Goal: Task Accomplishment & Management: Manage account settings

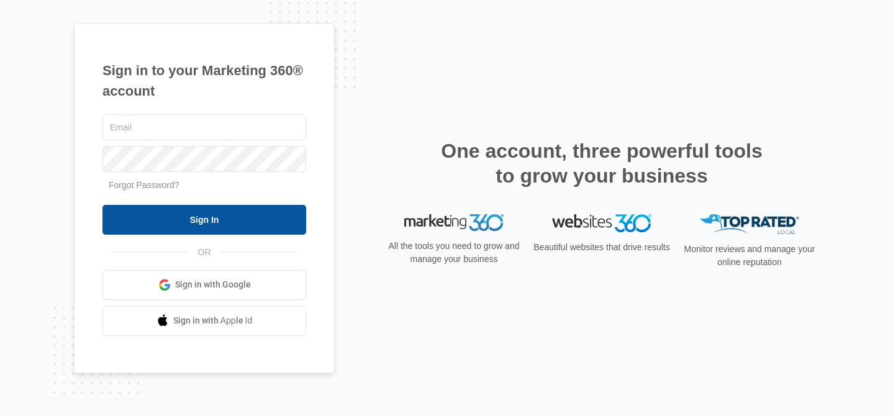
type input "[EMAIL_ADDRESS][DOMAIN_NAME]"
click at [211, 211] on input "Sign In" at bounding box center [204, 220] width 204 height 30
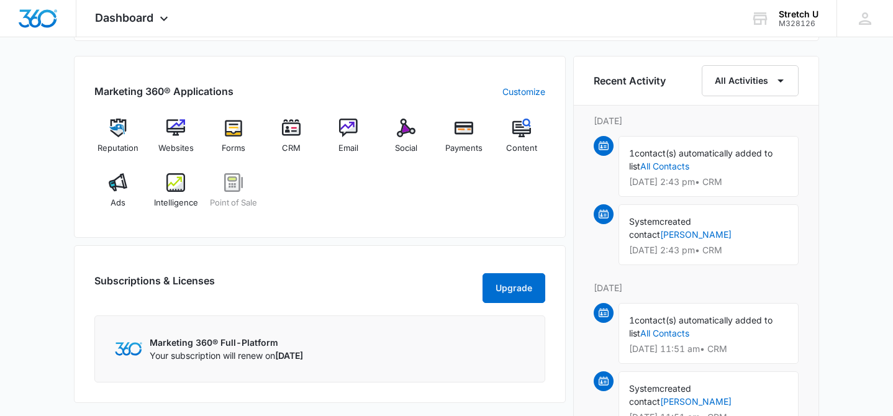
scroll to position [755, 0]
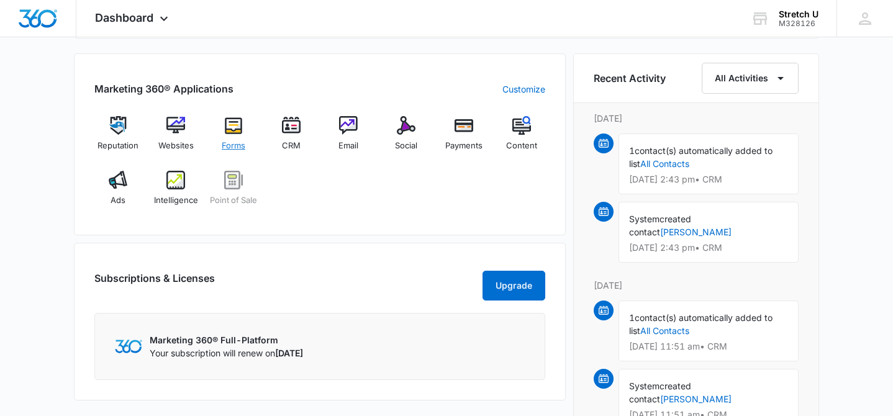
click at [240, 137] on div "Forms" at bounding box center [234, 138] width 48 height 45
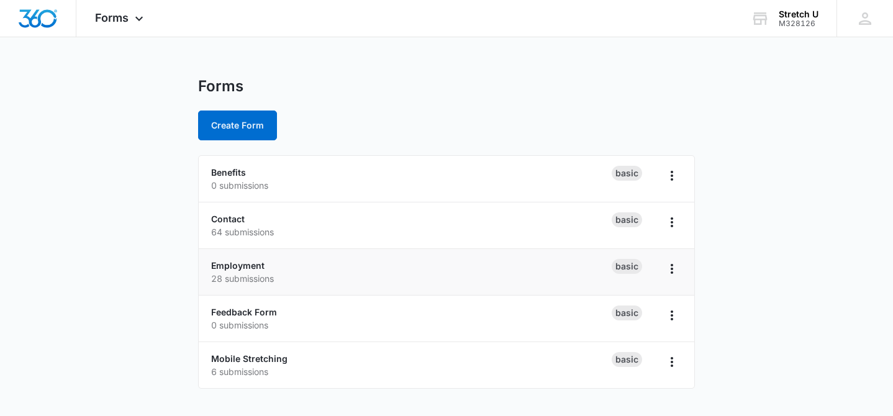
click at [276, 268] on div "Employment 28 submissions" at bounding box center [411, 272] width 401 height 26
drag, startPoint x: 278, startPoint y: 271, endPoint x: 437, endPoint y: 268, distance: 158.4
click at [287, 270] on div "Employment 28 submissions" at bounding box center [411, 272] width 401 height 26
click at [681, 268] on li "Employment 28 submissions Basic" at bounding box center [447, 272] width 496 height 47
click at [678, 269] on icon "Overflow Menu" at bounding box center [672, 268] width 15 height 15
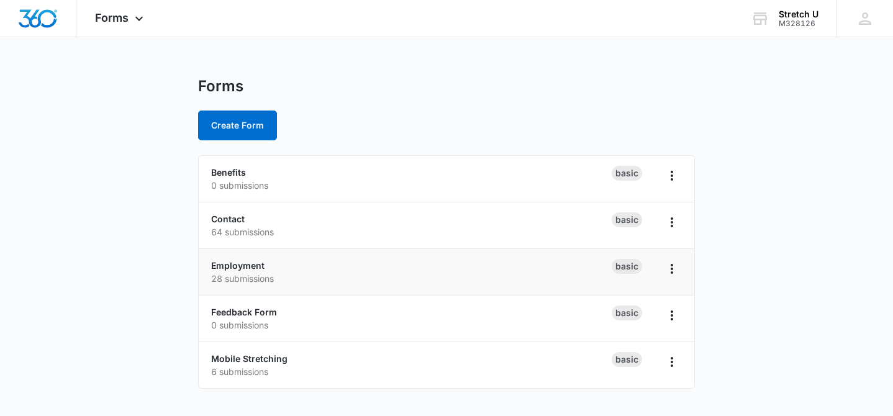
click at [321, 266] on div "Employment 28 submissions" at bounding box center [411, 272] width 401 height 26
drag, startPoint x: 321, startPoint y: 266, endPoint x: 306, endPoint y: 267, distance: 15.6
click at [317, 266] on div "Employment 28 submissions" at bounding box center [411, 272] width 401 height 26
click at [247, 266] on link "Employment" at bounding box center [237, 265] width 53 height 11
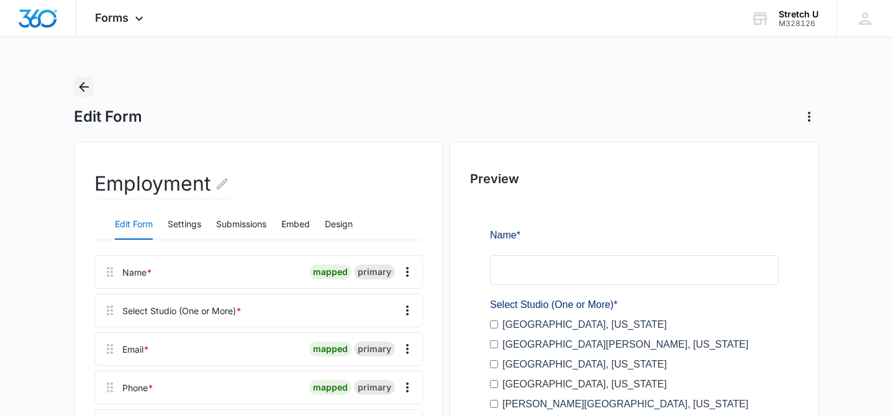
click at [83, 85] on icon "Back" at bounding box center [83, 86] width 15 height 15
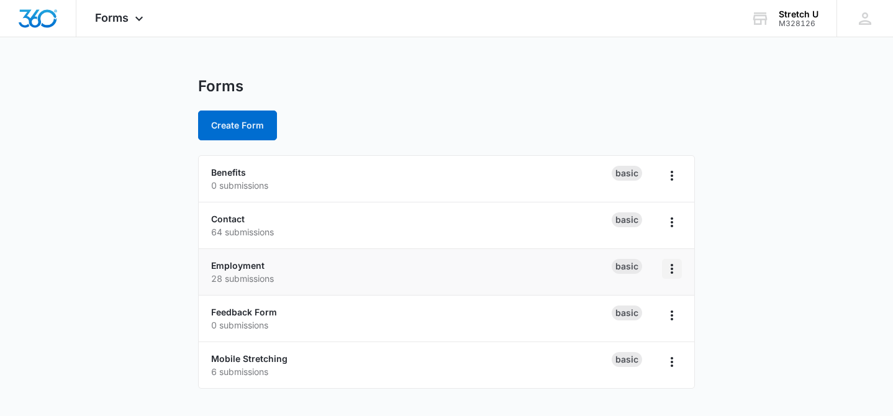
click at [670, 270] on icon "Overflow Menu" at bounding box center [672, 268] width 15 height 15
click at [732, 278] on main "Forms Create Form Benefits 0 submissions Basic Contact 64 submissions Basic Emp…" at bounding box center [446, 240] width 893 height 327
click at [230, 267] on link "Employment" at bounding box center [237, 265] width 53 height 11
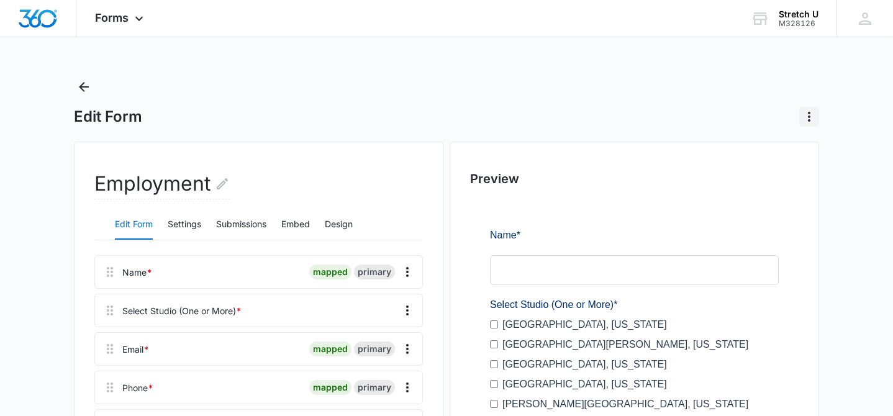
click at [813, 121] on icon "Actions" at bounding box center [809, 116] width 15 height 15
click at [83, 88] on icon "Back" at bounding box center [83, 86] width 15 height 15
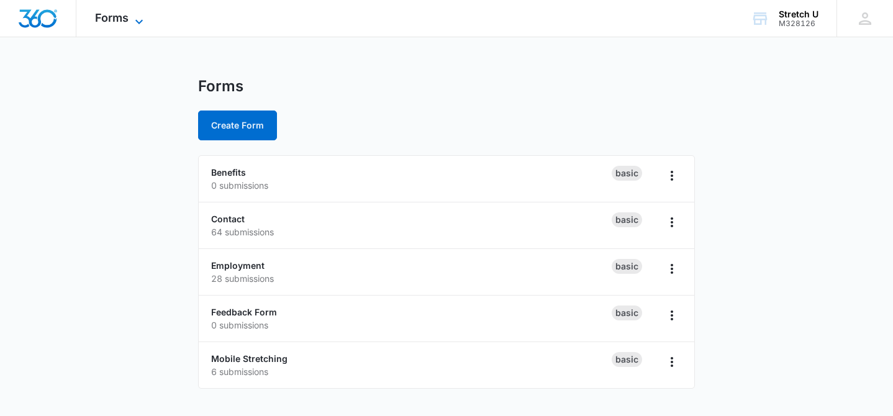
click at [128, 7] on div "Forms Apps Reputation Websites Forms CRM Email Social Payments POS Content Ads …" at bounding box center [120, 18] width 89 height 37
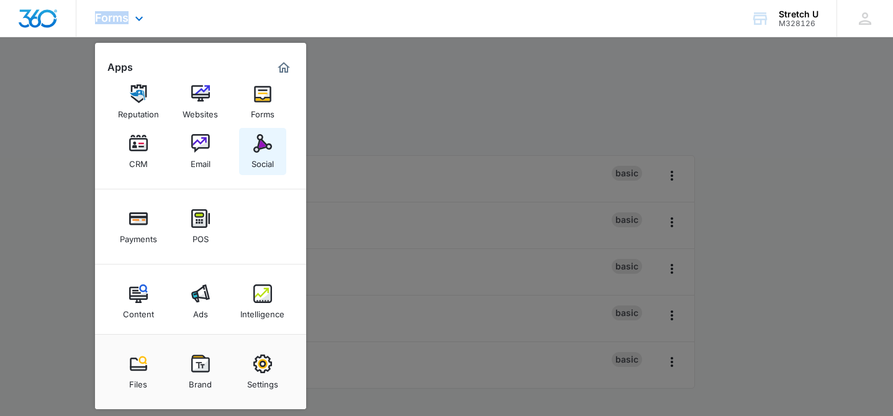
scroll to position [19, 0]
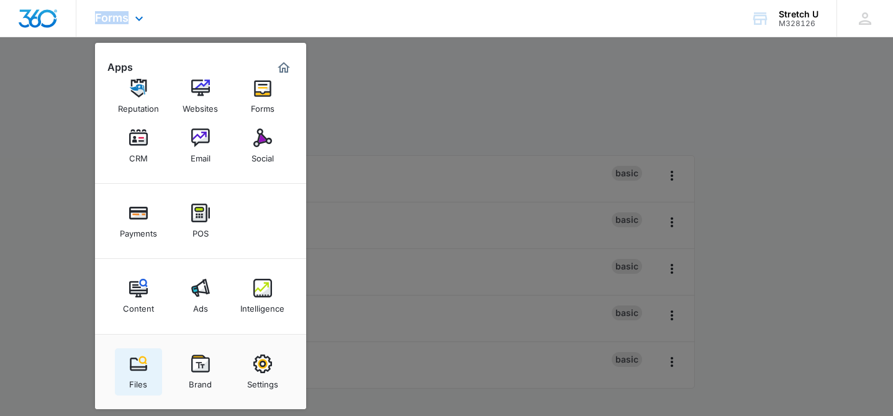
click at [143, 363] on img at bounding box center [138, 364] width 19 height 19
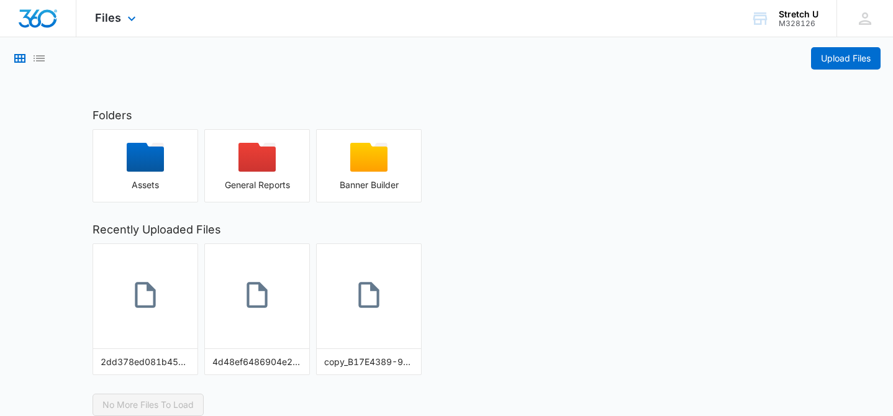
click at [42, 20] on img "Dashboard" at bounding box center [38, 18] width 40 height 19
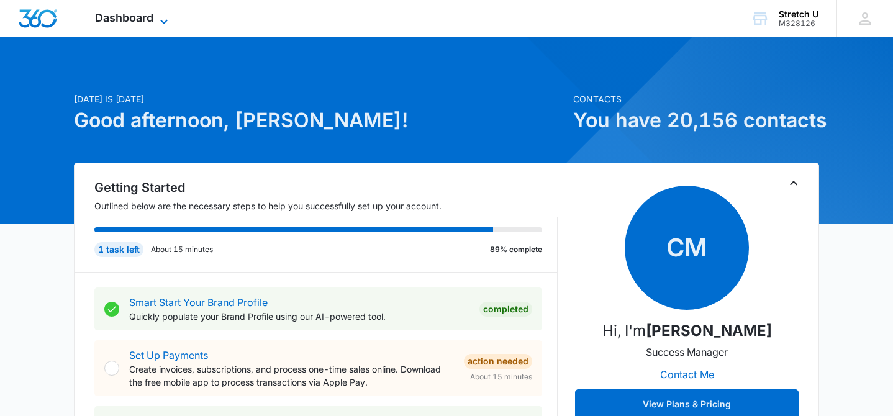
click at [126, 22] on span "Dashboard" at bounding box center [124, 17] width 58 height 13
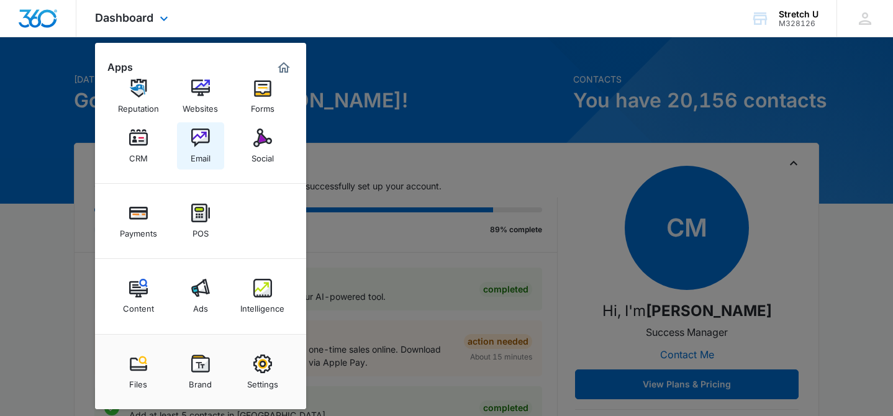
scroll to position [22, 0]
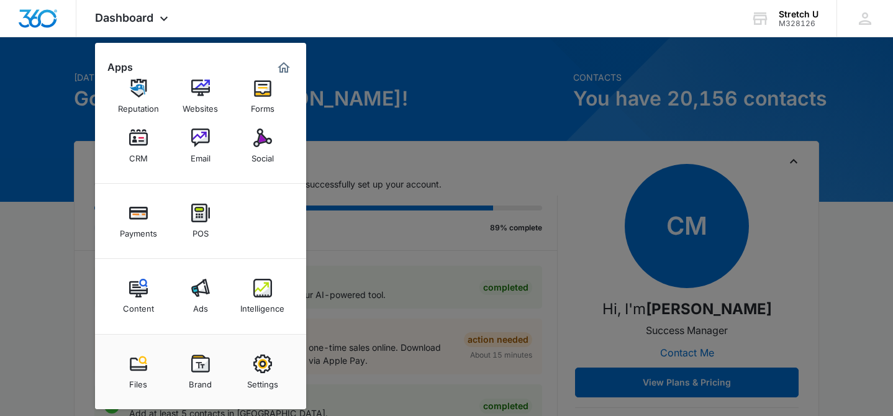
click at [137, 141] on img at bounding box center [138, 138] width 19 height 19
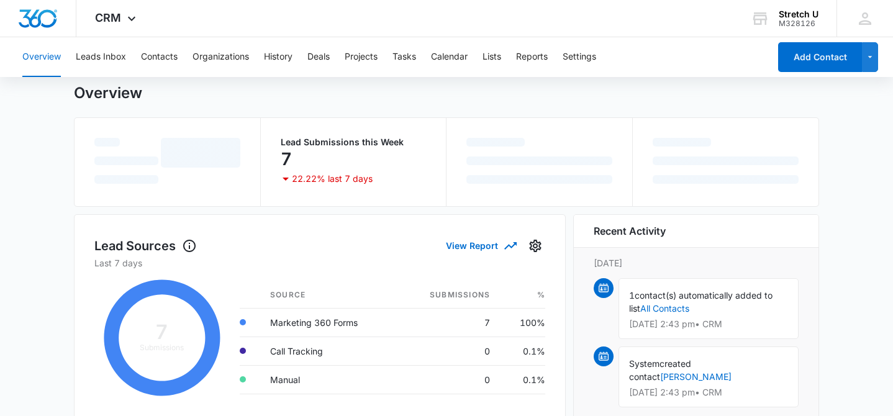
scroll to position [34, 0]
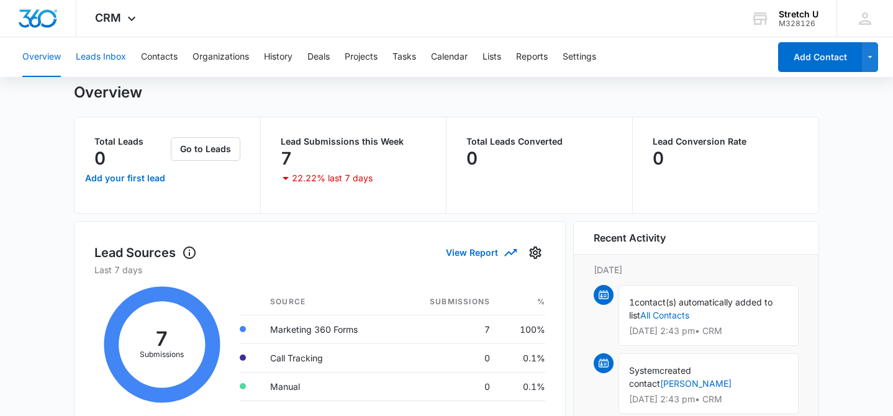
click at [104, 56] on button "Leads Inbox" at bounding box center [101, 57] width 50 height 40
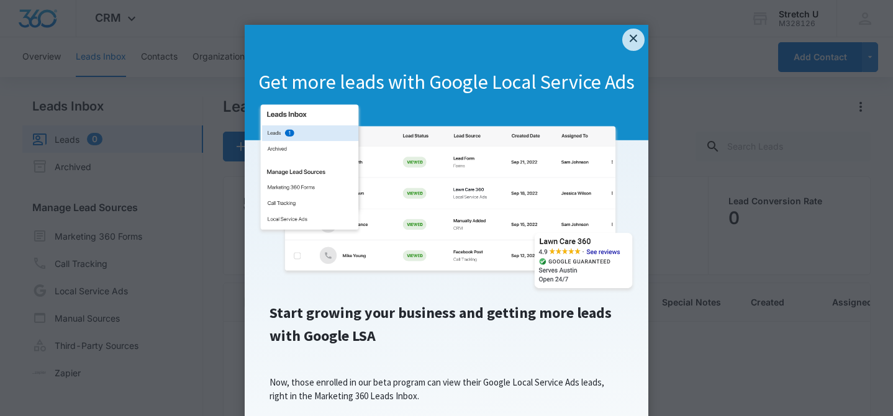
click at [620, 40] on div "Get more leads with Google Local Service Ads" at bounding box center [447, 83] width 404 height 116
click at [637, 37] on link "×" at bounding box center [633, 40] width 22 height 22
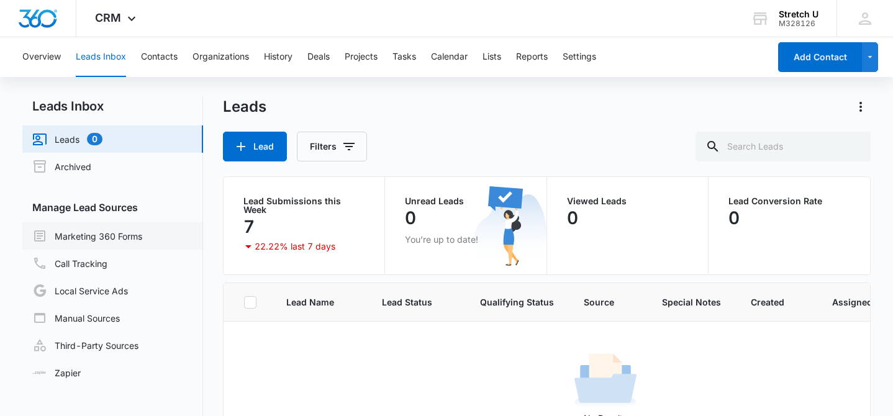
click at [93, 231] on link "Marketing 360 Forms" at bounding box center [87, 236] width 110 height 15
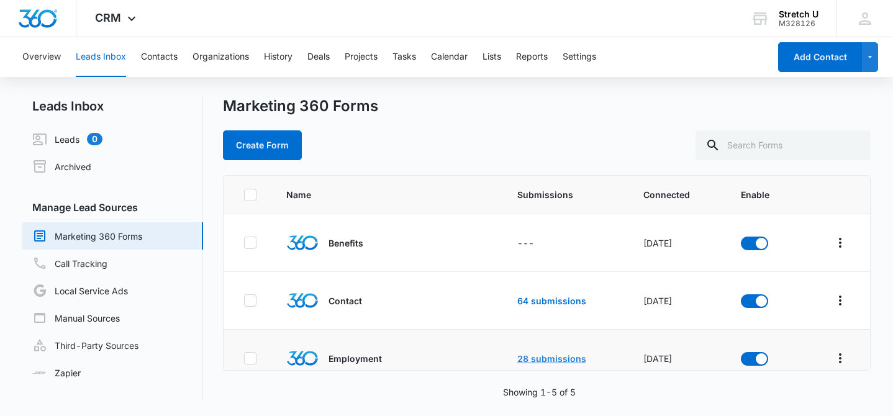
click at [544, 358] on link "28 submissions" at bounding box center [551, 358] width 69 height 11
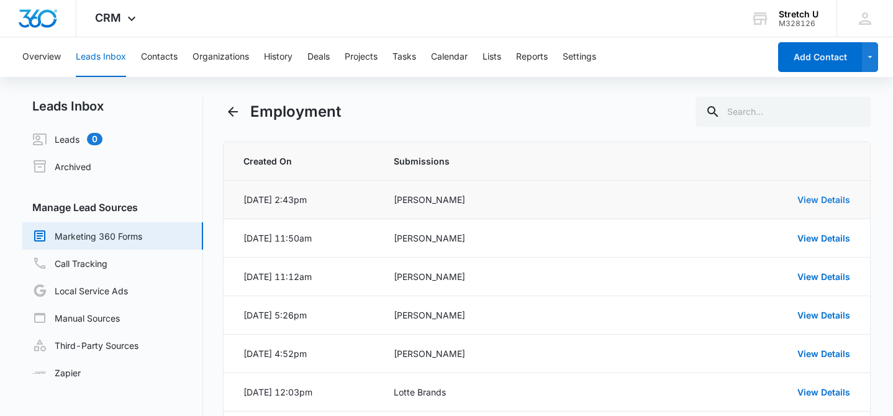
click at [812, 201] on link "View Details" at bounding box center [823, 199] width 53 height 11
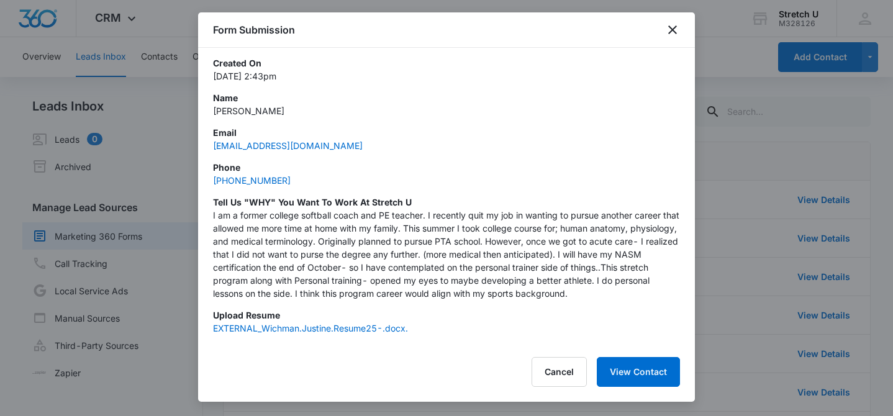
scroll to position [92, 0]
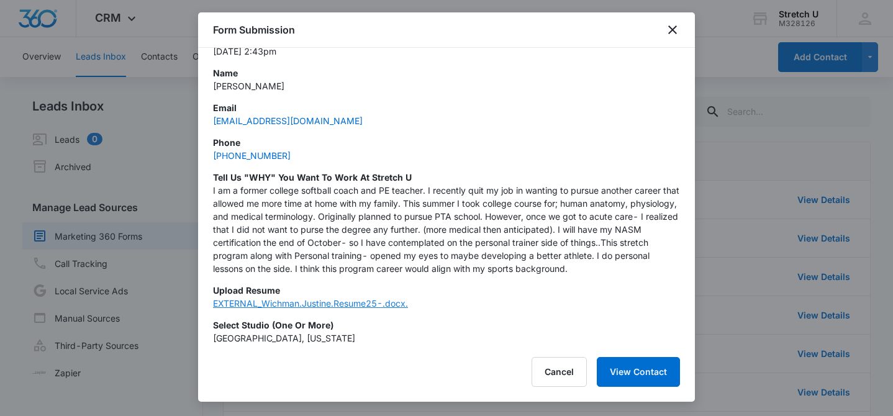
click at [389, 304] on link "EXTERNAL_Wichman.Justine.Resume25-.docx." at bounding box center [310, 303] width 195 height 11
